Goal: Book appointment/travel/reservation

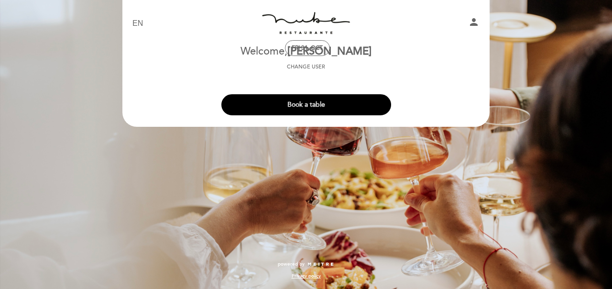
click at [308, 104] on button "Book a table" at bounding box center [307, 104] width 170 height 21
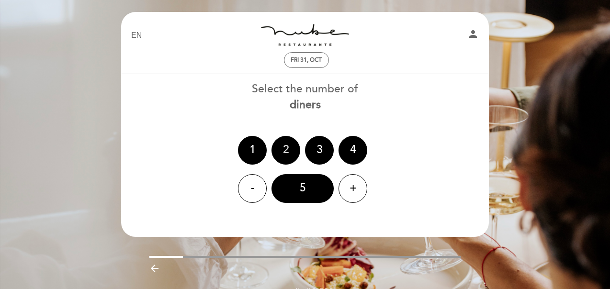
click at [282, 155] on div "2" at bounding box center [285, 150] width 29 height 29
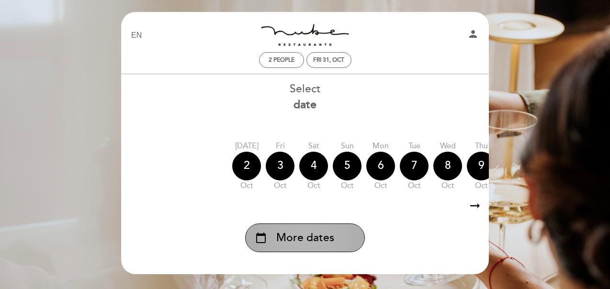
click at [315, 245] on span "More dates" at bounding box center [305, 238] width 58 height 16
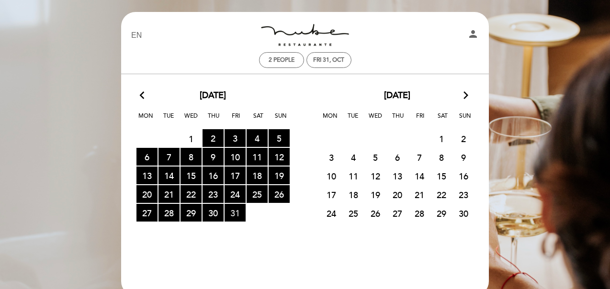
click at [230, 215] on span "31 RESERVATIONS AVAILABLE" at bounding box center [234, 213] width 21 height 18
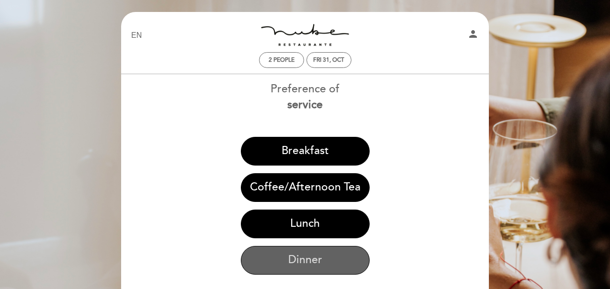
click at [303, 254] on button "Dinner" at bounding box center [305, 260] width 129 height 29
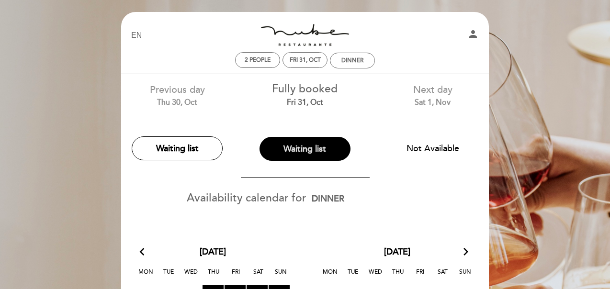
click at [303, 154] on button "Waiting list" at bounding box center [304, 149] width 91 height 24
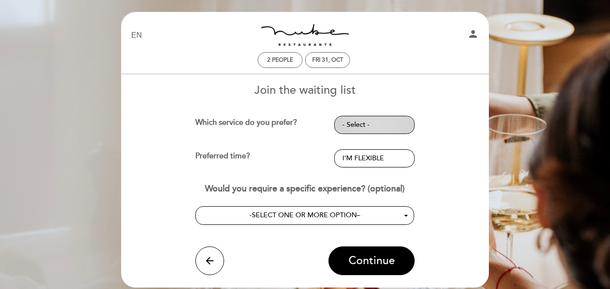
click at [350, 128] on span "- Select -" at bounding box center [374, 125] width 64 height 10
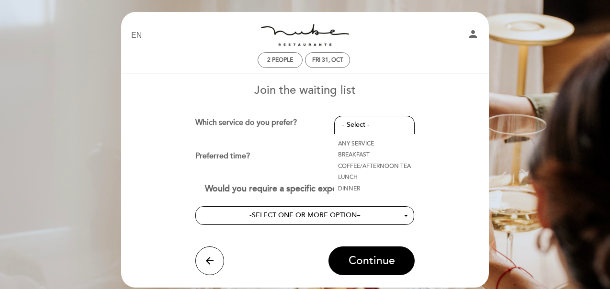
click at [355, 188] on link "DINNER" at bounding box center [374, 188] width 80 height 11
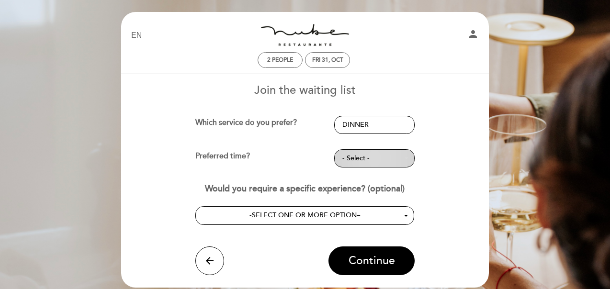
click at [364, 163] on button "- Select -" at bounding box center [374, 158] width 80 height 18
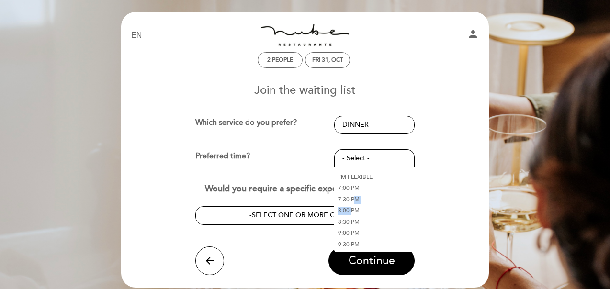
drag, startPoint x: 352, startPoint y: 209, endPoint x: 353, endPoint y: 197, distance: 12.4
click at [353, 197] on ul "I'M FLEXIBLE 7:00 PM 7:30 PM 8:00 PM 8:30 PM 9:00 PM 9:30 PM" at bounding box center [374, 210] width 80 height 79
click at [353, 197] on link "7:30 PM" at bounding box center [374, 199] width 80 height 11
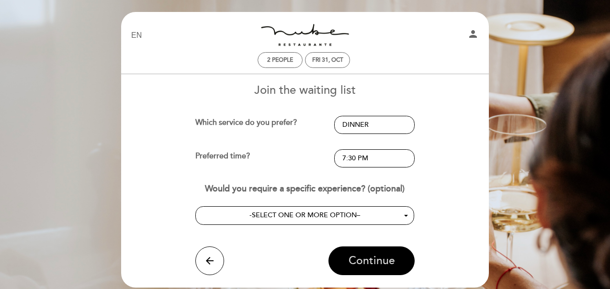
click at [352, 256] on span "Continue" at bounding box center [371, 260] width 46 height 13
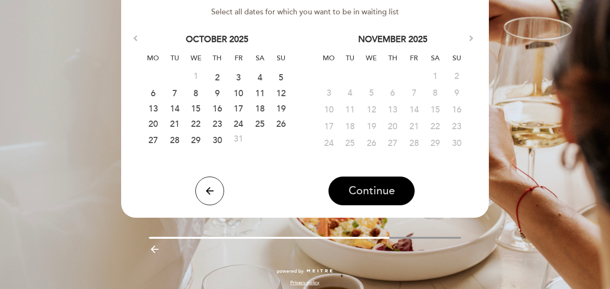
click at [363, 190] on span "Continue" at bounding box center [371, 190] width 46 height 13
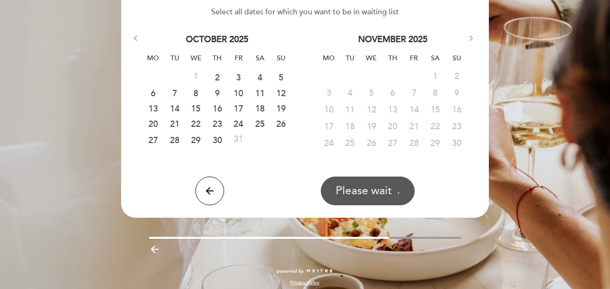
scroll to position [26, 0]
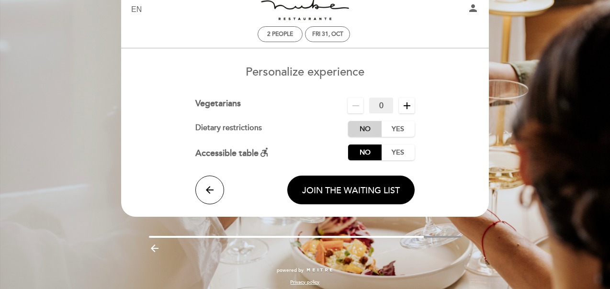
click at [363, 136] on label "No" at bounding box center [364, 129] width 33 height 16
click at [364, 187] on span "Join the waiting list" at bounding box center [351, 190] width 98 height 11
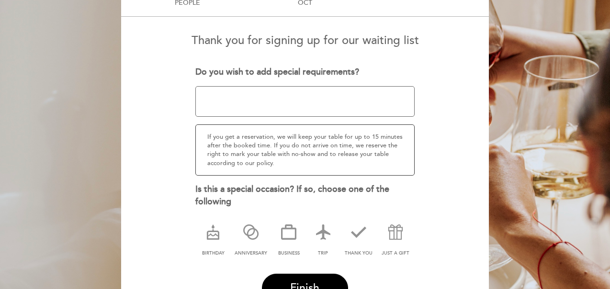
scroll to position [126, 0]
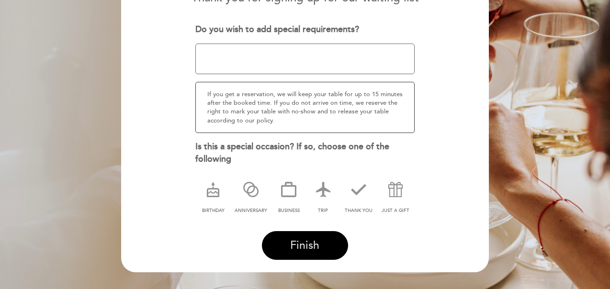
click at [304, 244] on span "Finish" at bounding box center [304, 245] width 29 height 13
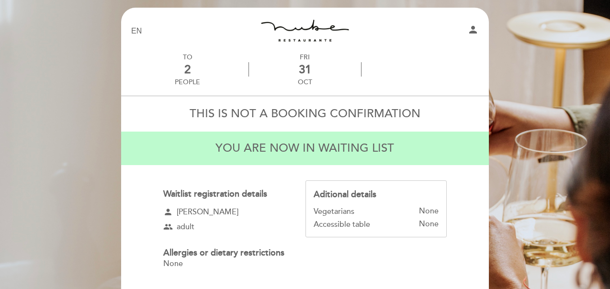
scroll to position [44, 0]
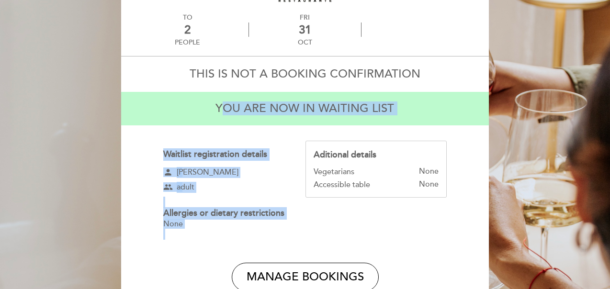
drag, startPoint x: 221, startPoint y: 104, endPoint x: 306, endPoint y: 132, distance: 89.6
click at [309, 132] on div "THIS IS NOT A BOOKING CONFIRMATION You are now in waiting list Waitlist registr…" at bounding box center [305, 190] width 354 height 268
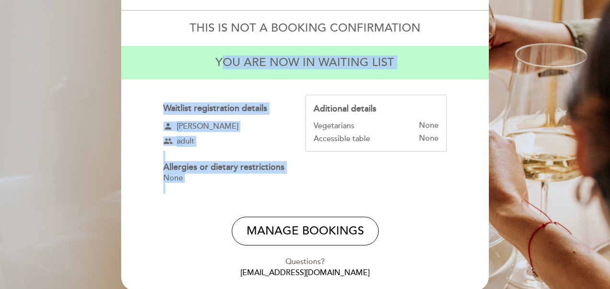
scroll to position [117, 0]
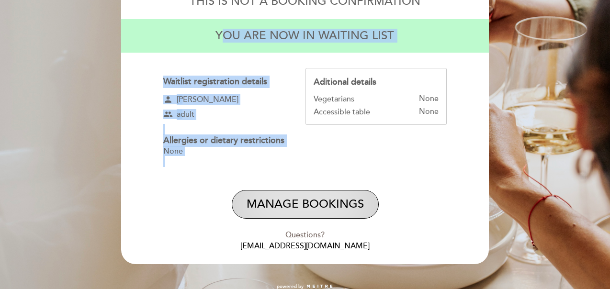
click at [305, 196] on button "Manage Bookings" at bounding box center [305, 204] width 147 height 29
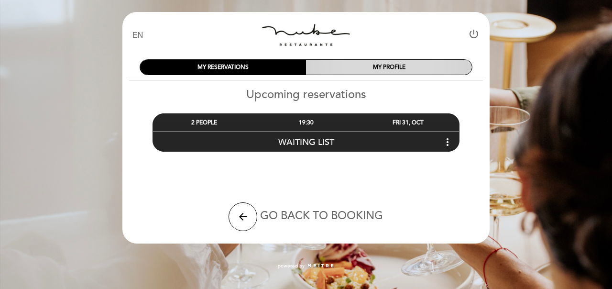
click at [381, 70] on div "MY PROFILE" at bounding box center [389, 67] width 166 height 15
